Goal: Information Seeking & Learning: Learn about a topic

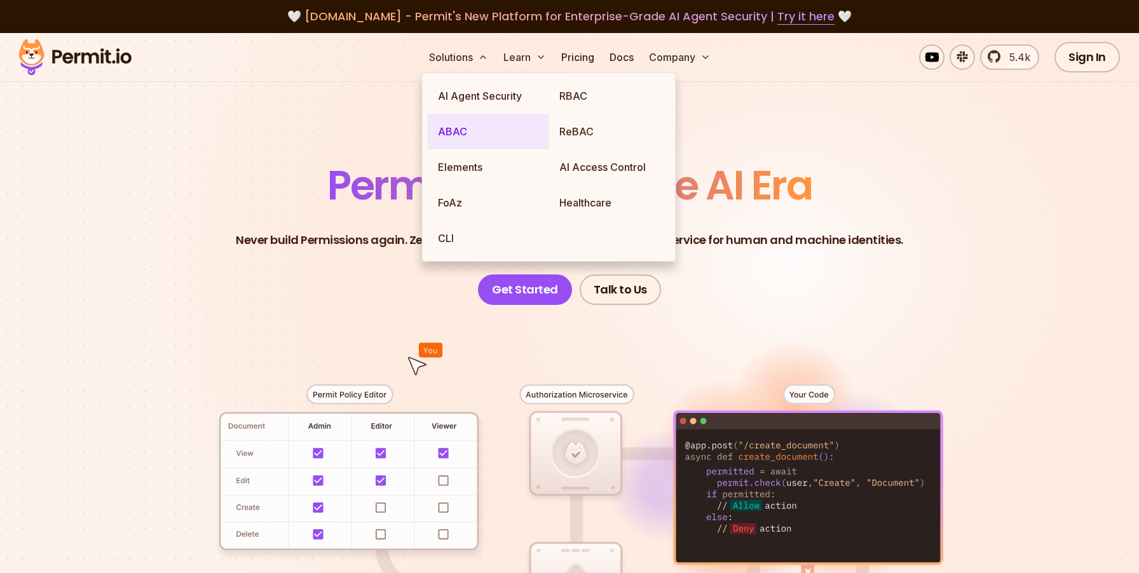
click at [471, 136] on link "ABAC" at bounding box center [488, 132] width 121 height 36
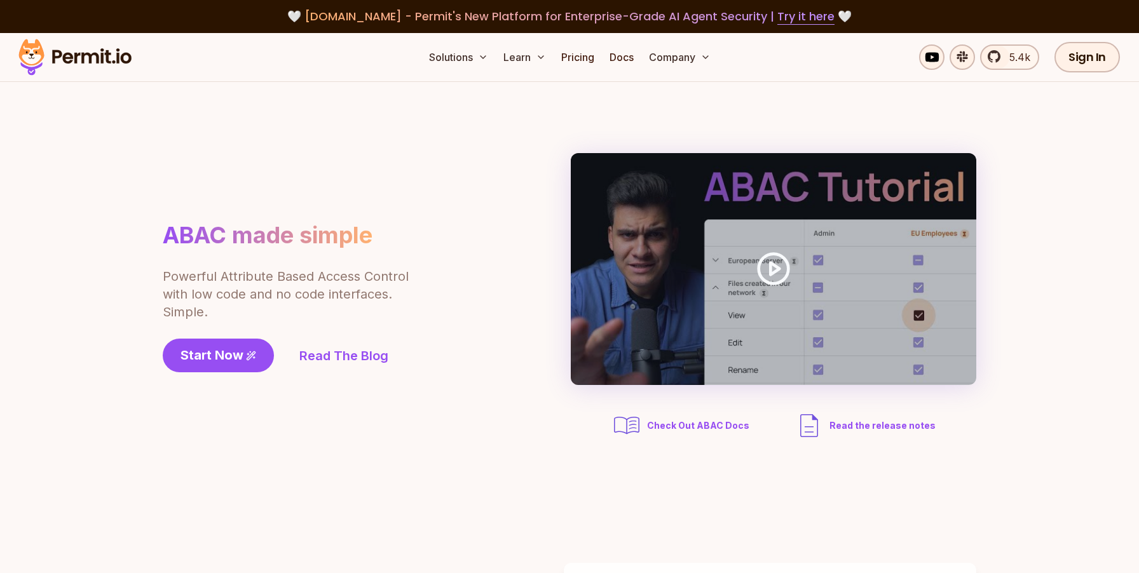
click at [434, 297] on div "ABAC made simple Powerful Attribute Based Access Control with low code and no c…" at bounding box center [322, 296] width 318 height 151
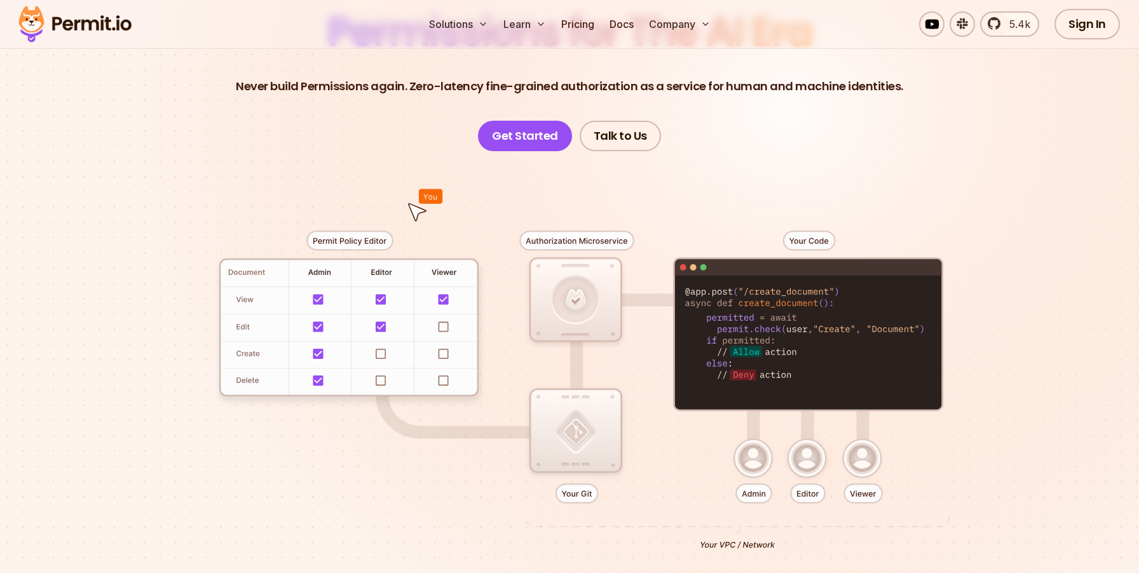
scroll to position [116, 0]
